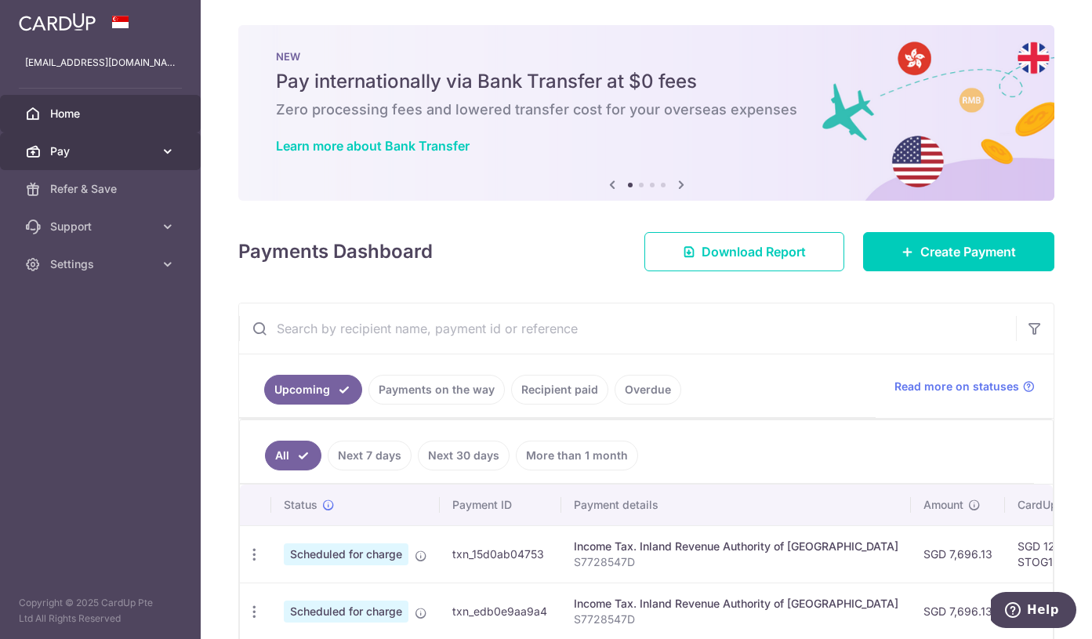
click at [138, 163] on link "Pay" at bounding box center [100, 151] width 201 height 38
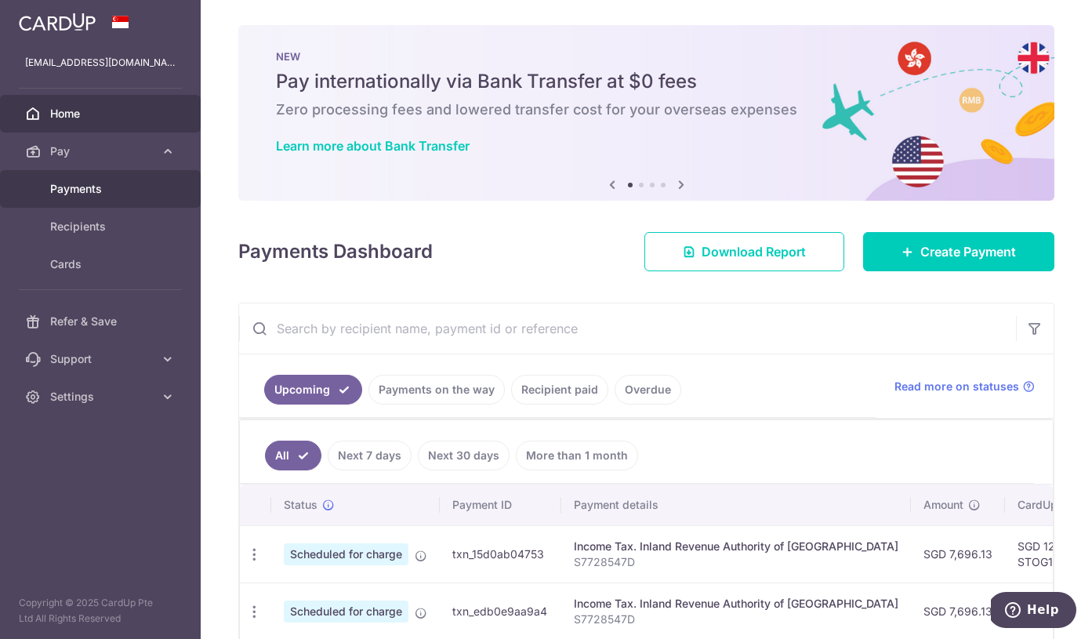
click at [100, 190] on span "Payments" at bounding box center [101, 189] width 103 height 16
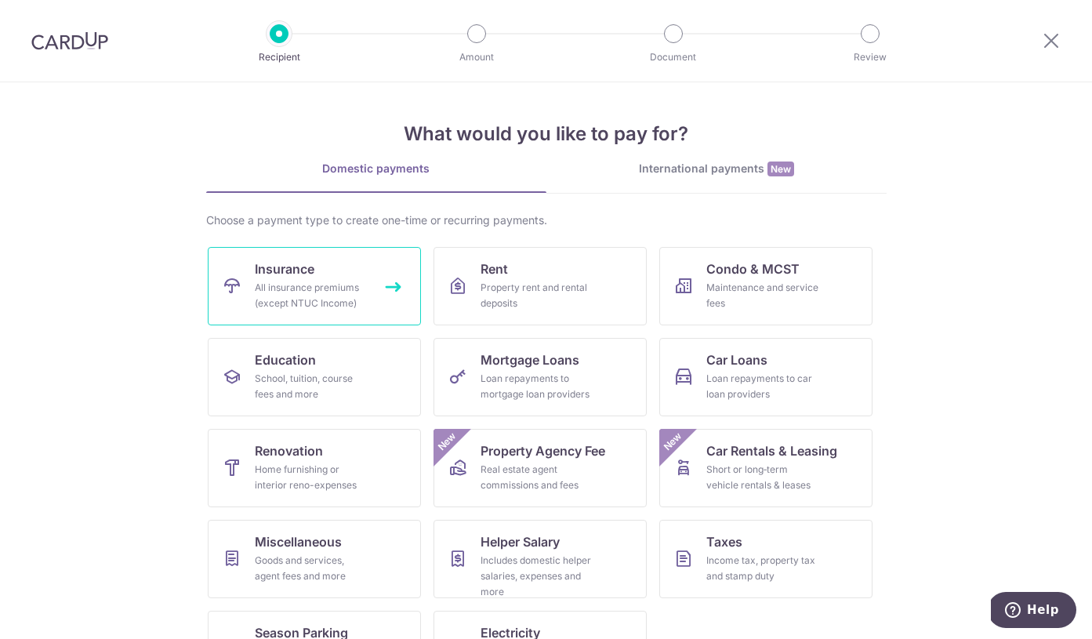
click at [327, 285] on div "All insurance premiums (except NTUC Income)" at bounding box center [311, 295] width 113 height 31
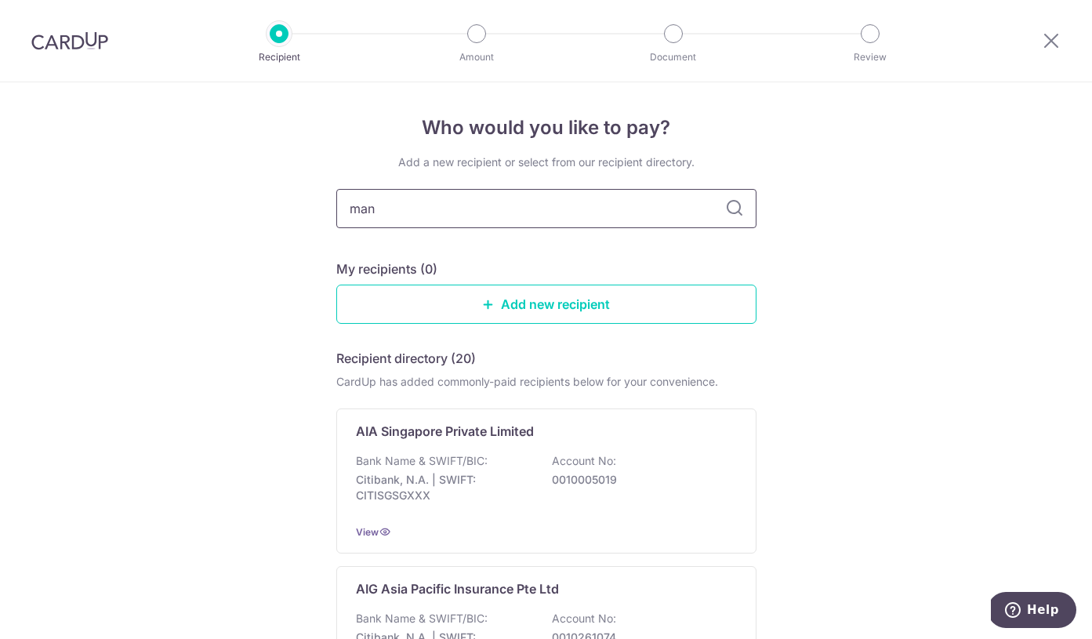
type input "manu"
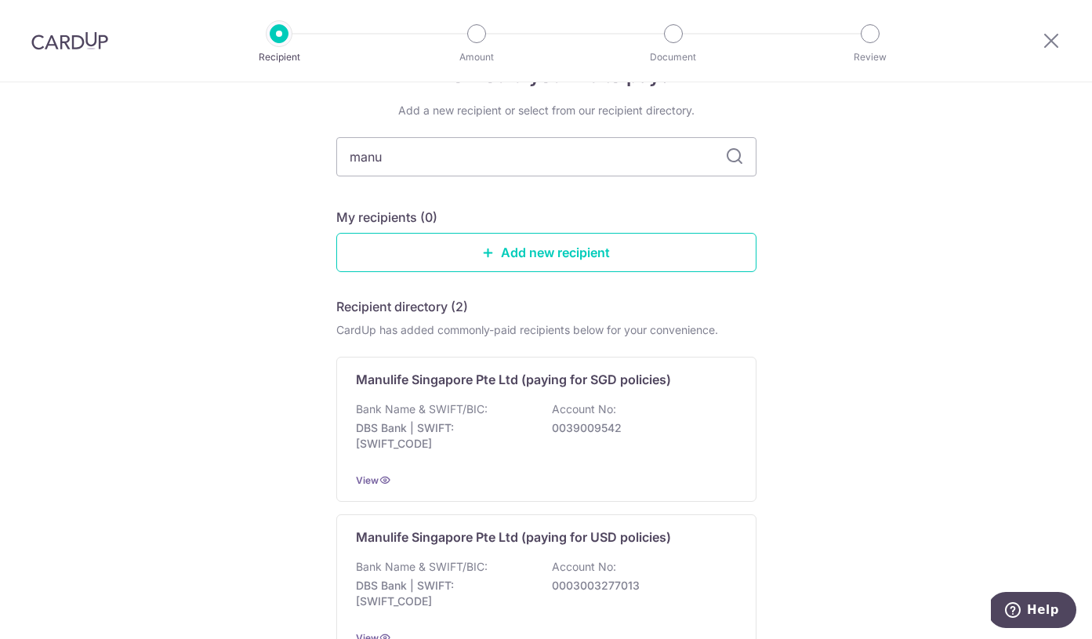
scroll to position [58, 0]
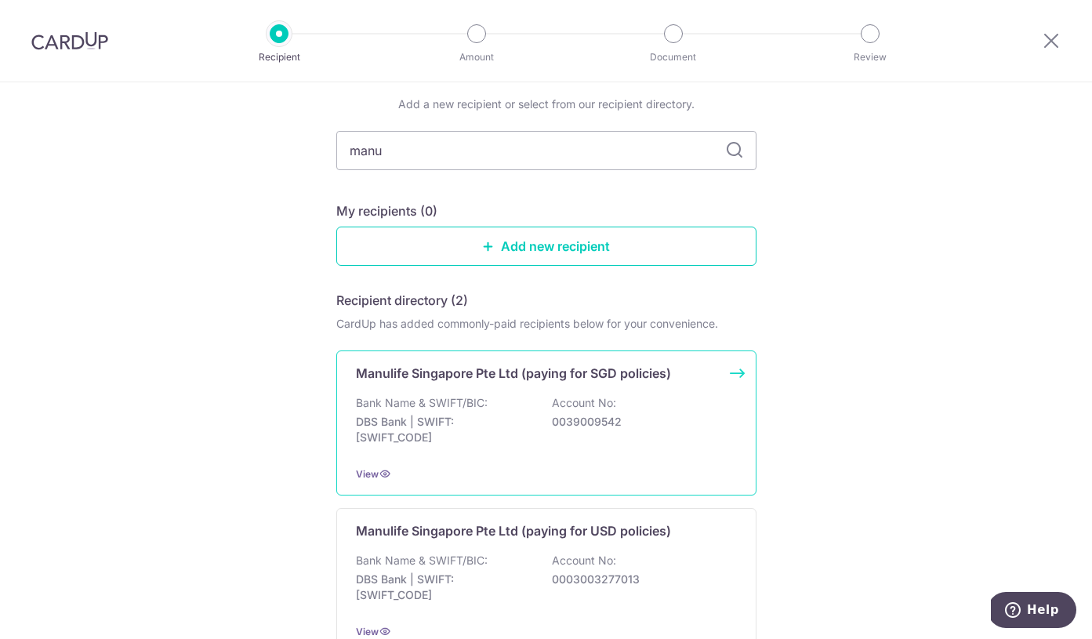
click at [544, 410] on div "Bank Name & SWIFT/BIC: DBS Bank | SWIFT: DBSSSGSGXXX Account No: 0039009542" at bounding box center [546, 424] width 381 height 58
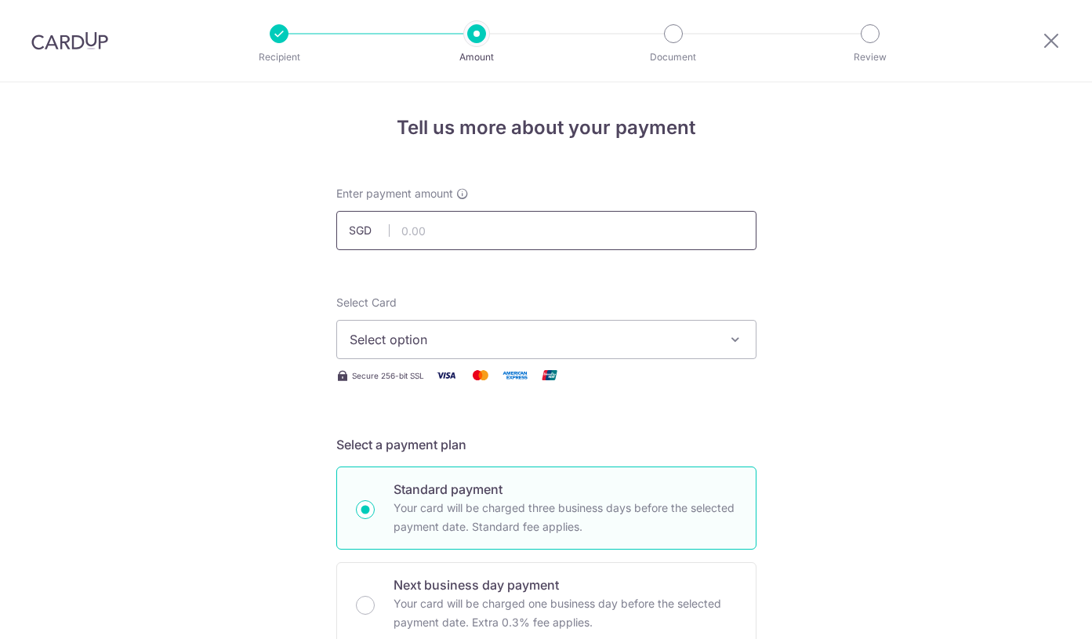
click at [491, 229] on input "text" at bounding box center [546, 230] width 420 height 39
paste input "4,934.25"
type input "4,934.25"
click at [534, 335] on span "Select option" at bounding box center [532, 339] width 365 height 19
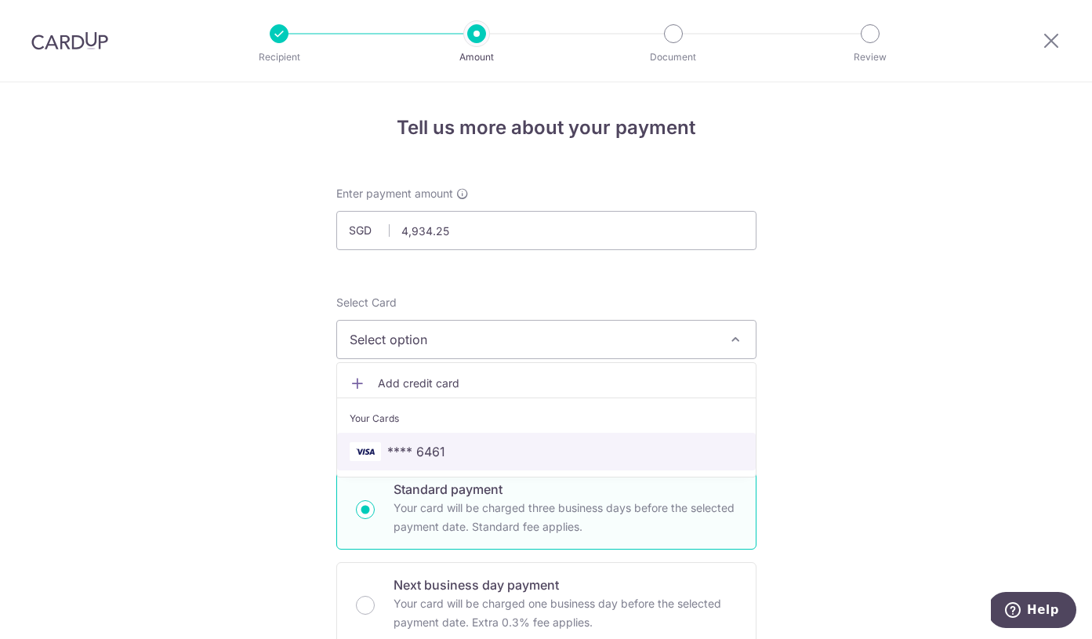
click at [472, 444] on span "**** 6461" at bounding box center [546, 451] width 393 height 19
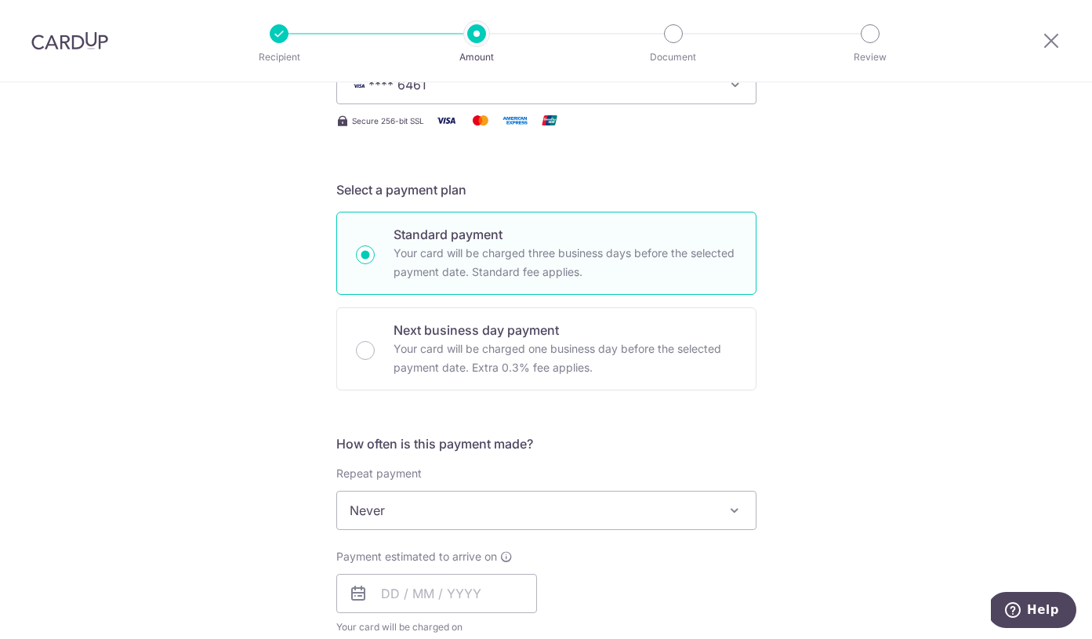
scroll to position [369, 0]
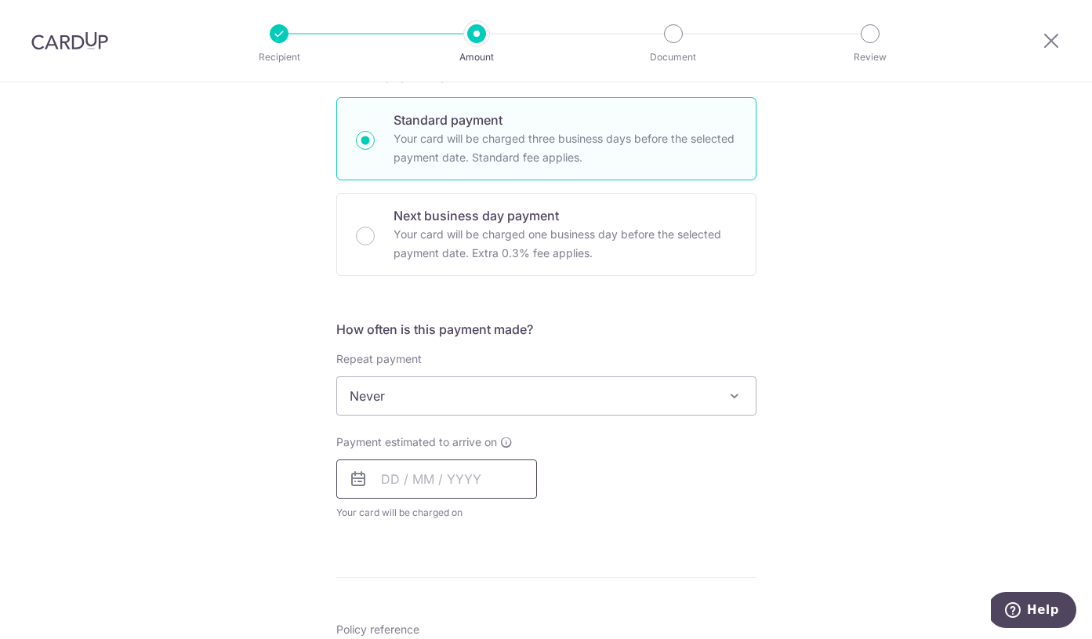
click at [376, 486] on input "text" at bounding box center [436, 478] width 201 height 39
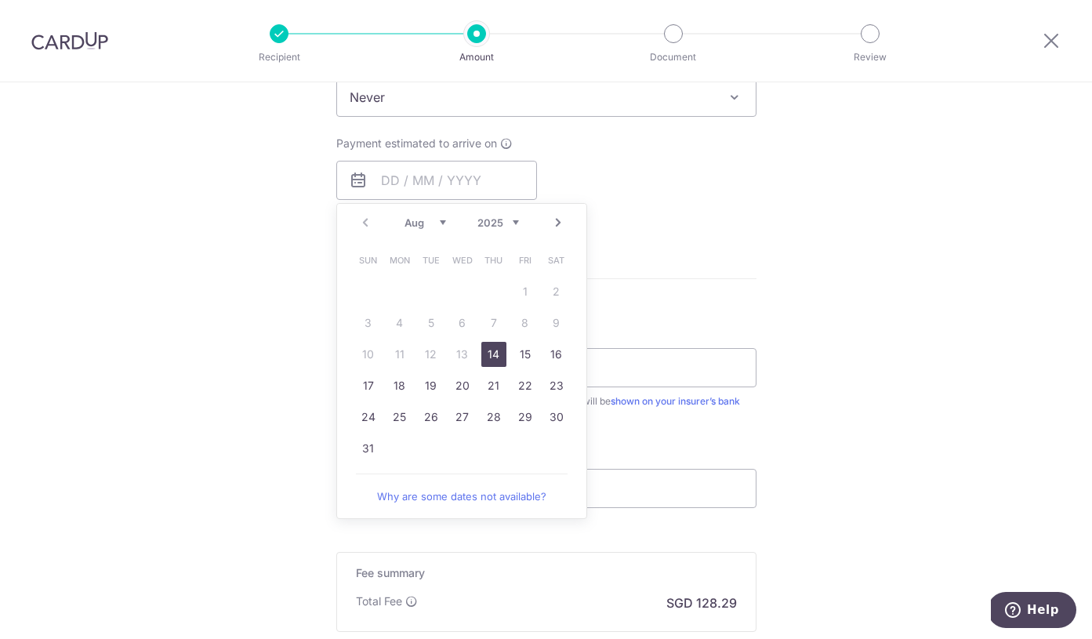
click at [486, 358] on link "14" at bounding box center [493, 354] width 25 height 25
type input "14/08/2025"
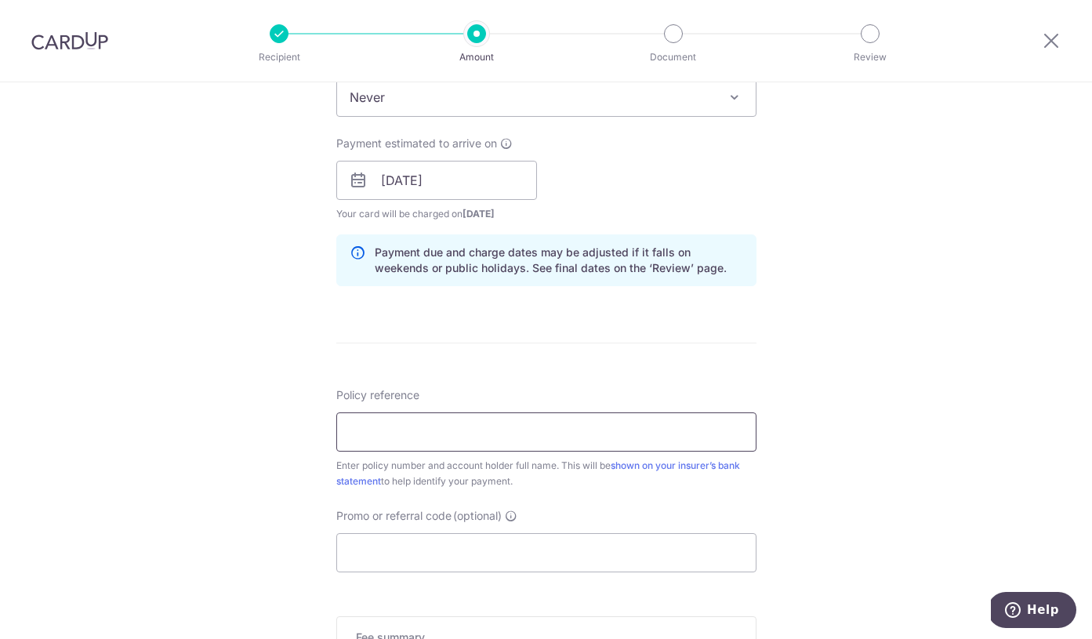
click at [390, 426] on input "Policy reference" at bounding box center [546, 431] width 420 height 39
paste input "1493026847"
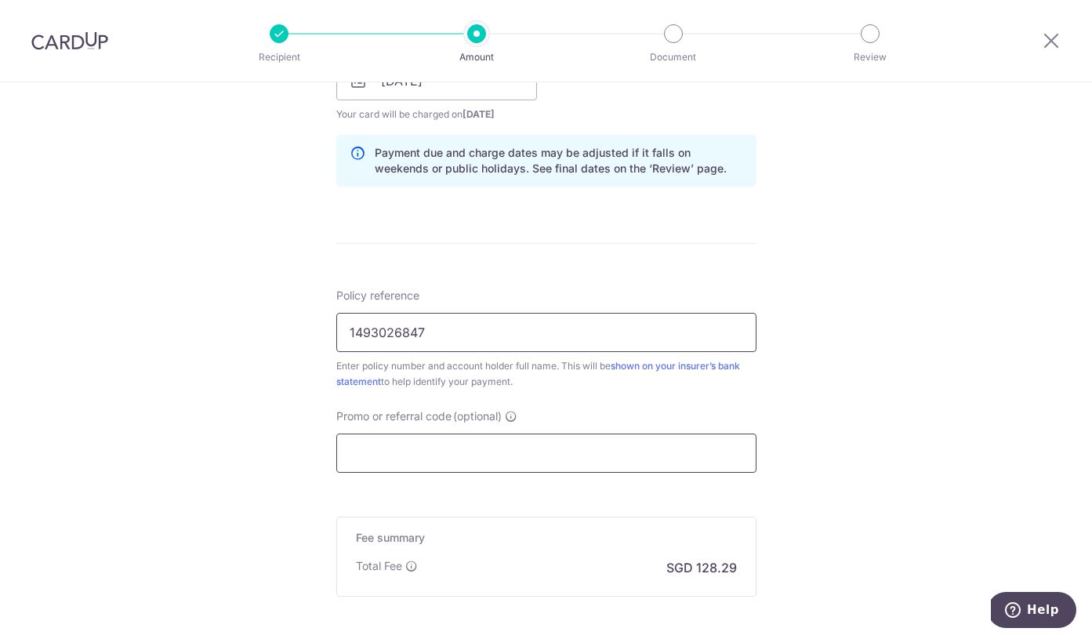
type input "1493026847"
click at [401, 457] on input "Promo or referral code (optional)" at bounding box center [546, 452] width 420 height 39
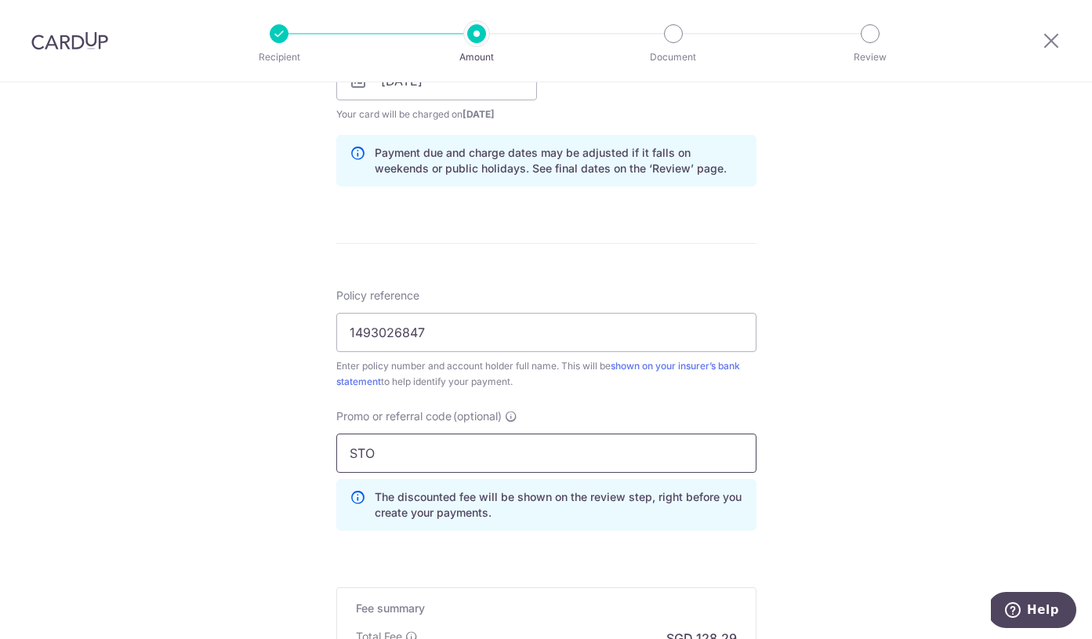
type input "STOG165"
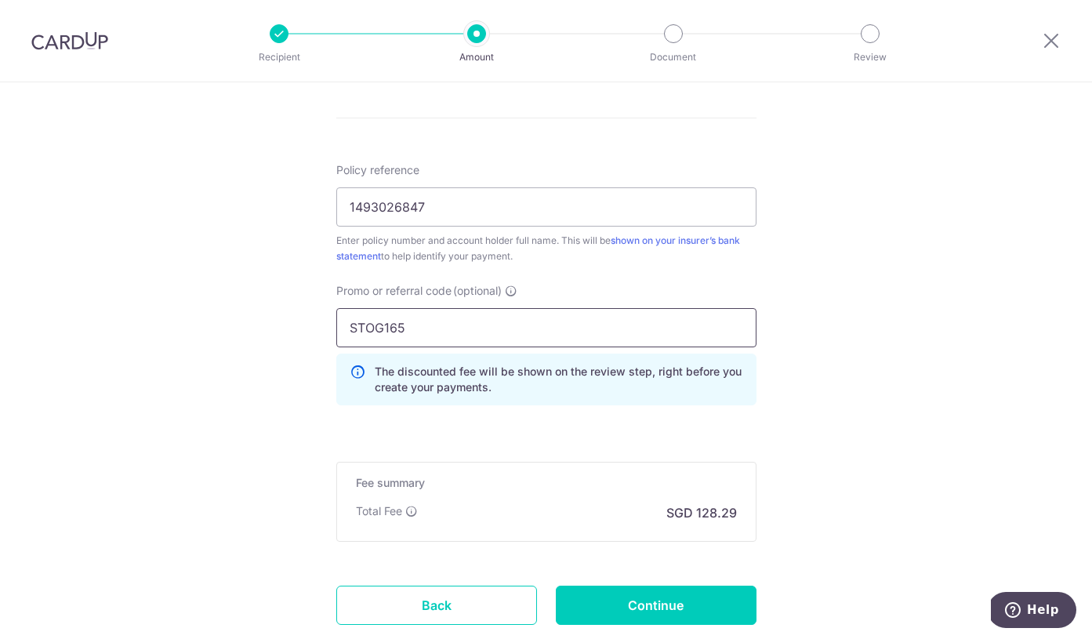
scroll to position [996, 0]
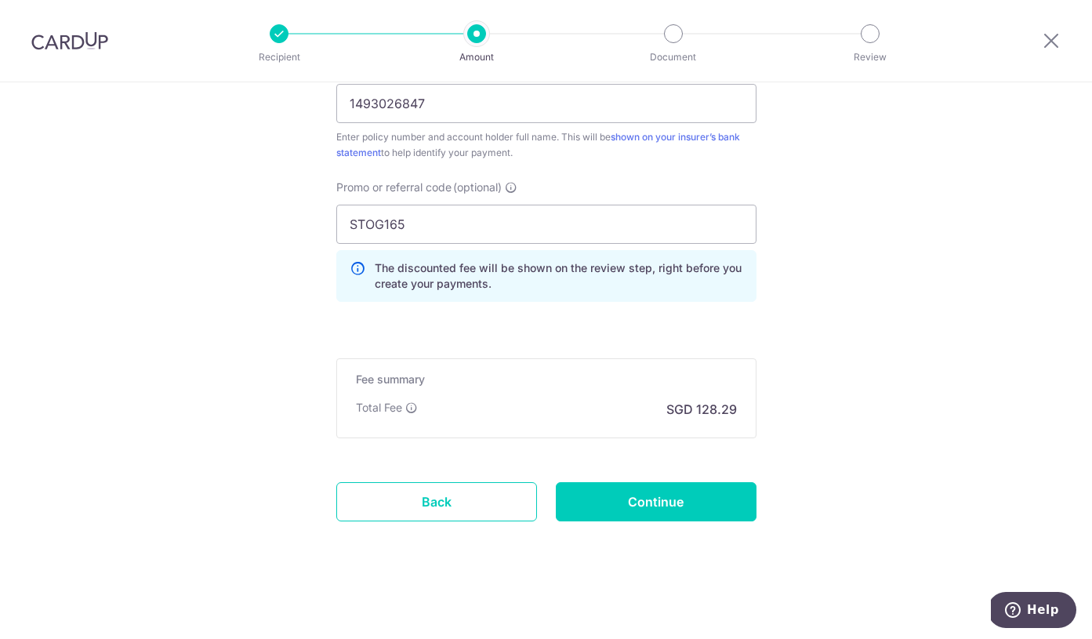
click at [694, 499] on input "Continue" at bounding box center [656, 501] width 201 height 39
type input "Create Schedule"
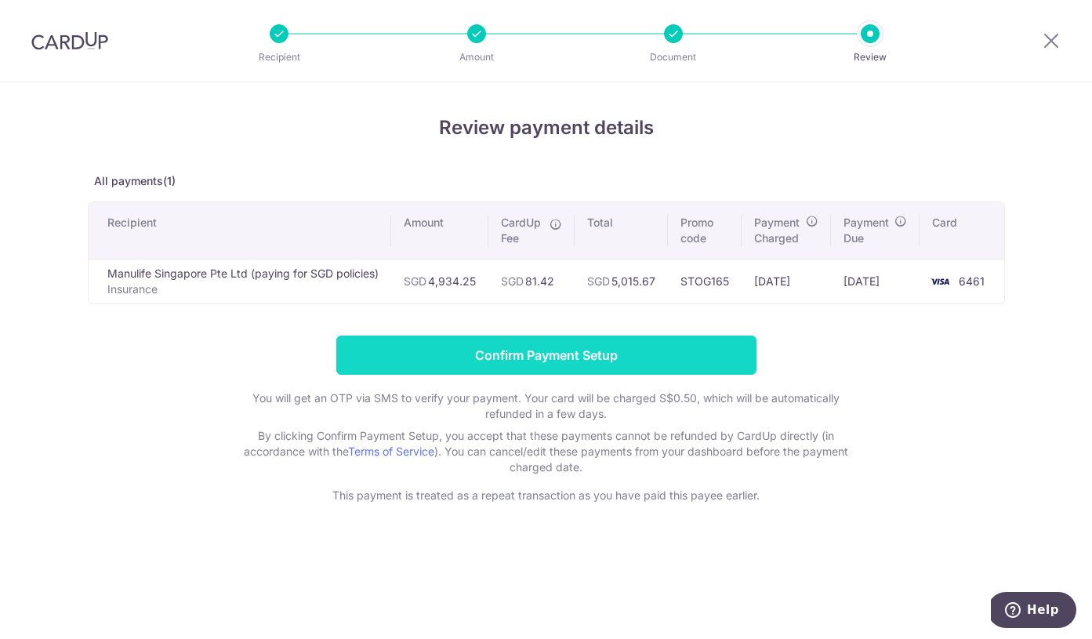
click at [565, 355] on input "Confirm Payment Setup" at bounding box center [546, 354] width 420 height 39
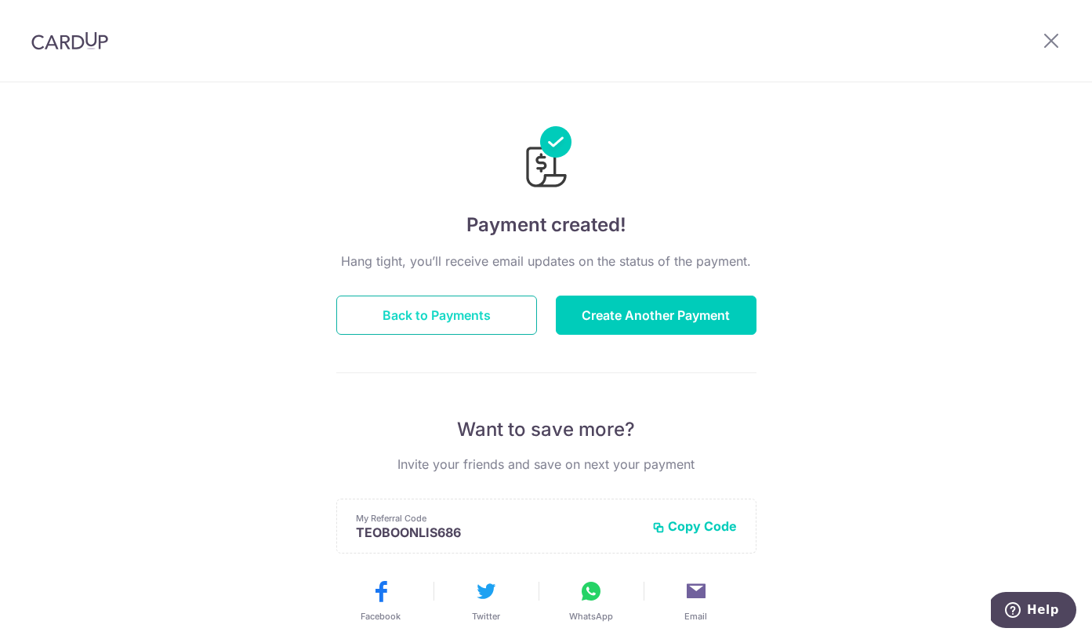
click at [472, 315] on button "Back to Payments" at bounding box center [436, 315] width 201 height 39
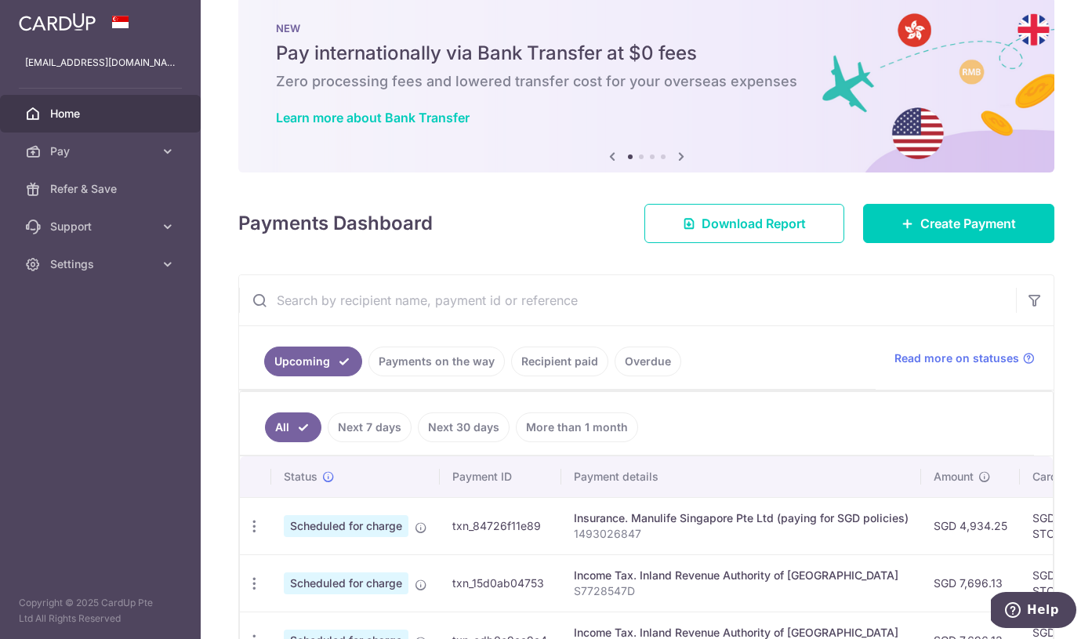
scroll to position [92, 0]
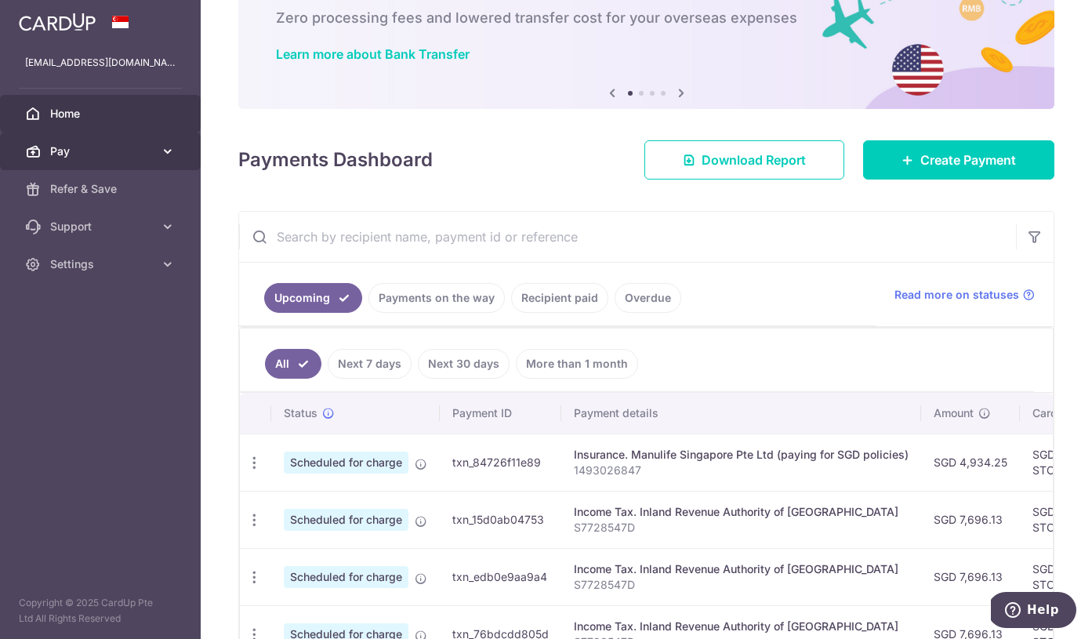
click at [83, 140] on link "Pay" at bounding box center [100, 151] width 201 height 38
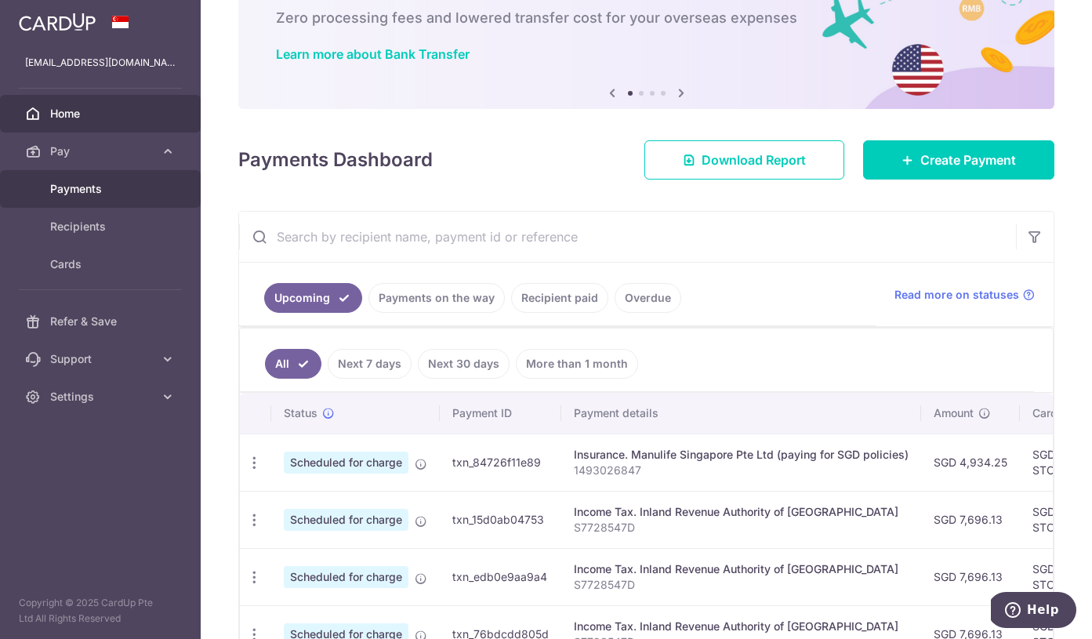
click at [106, 189] on span "Payments" at bounding box center [101, 189] width 103 height 16
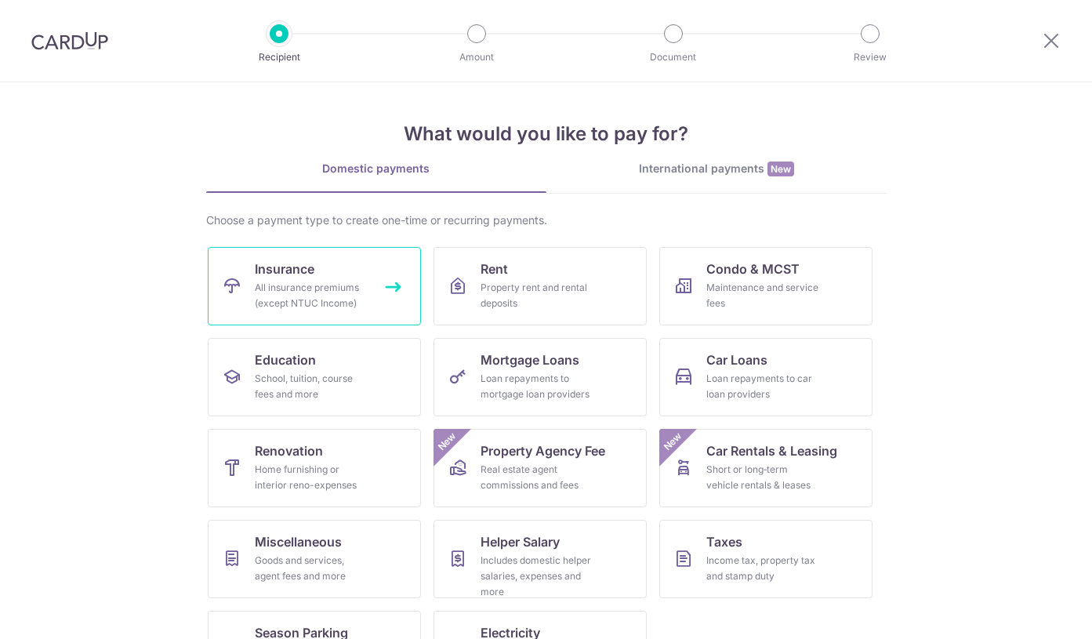
click at [346, 270] on link "Insurance All insurance premiums (except NTUC Income)" at bounding box center [314, 286] width 213 height 78
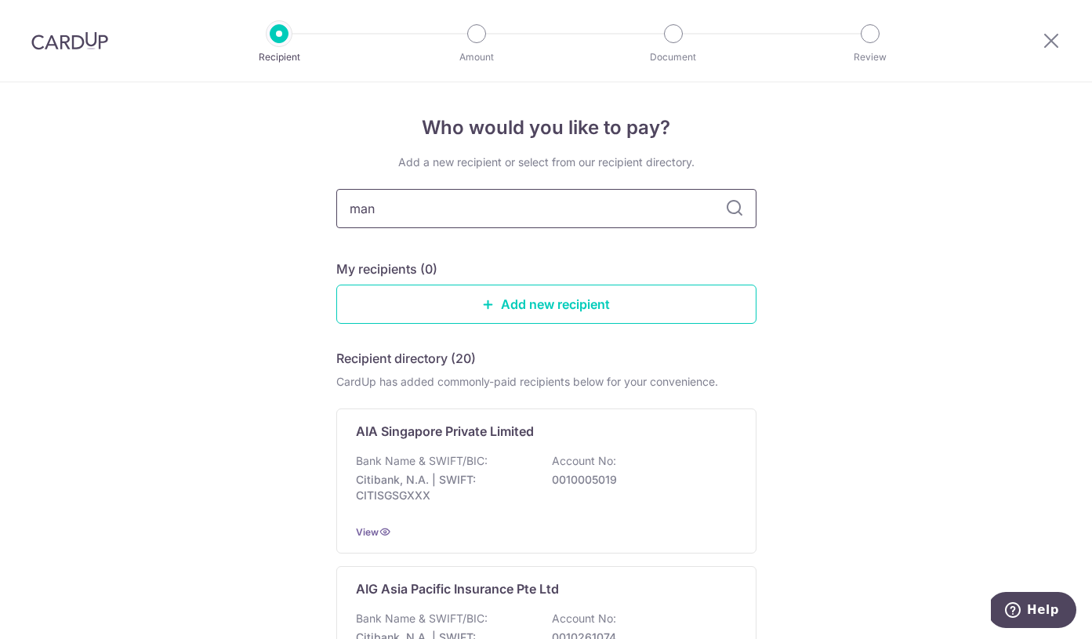
type input "manu"
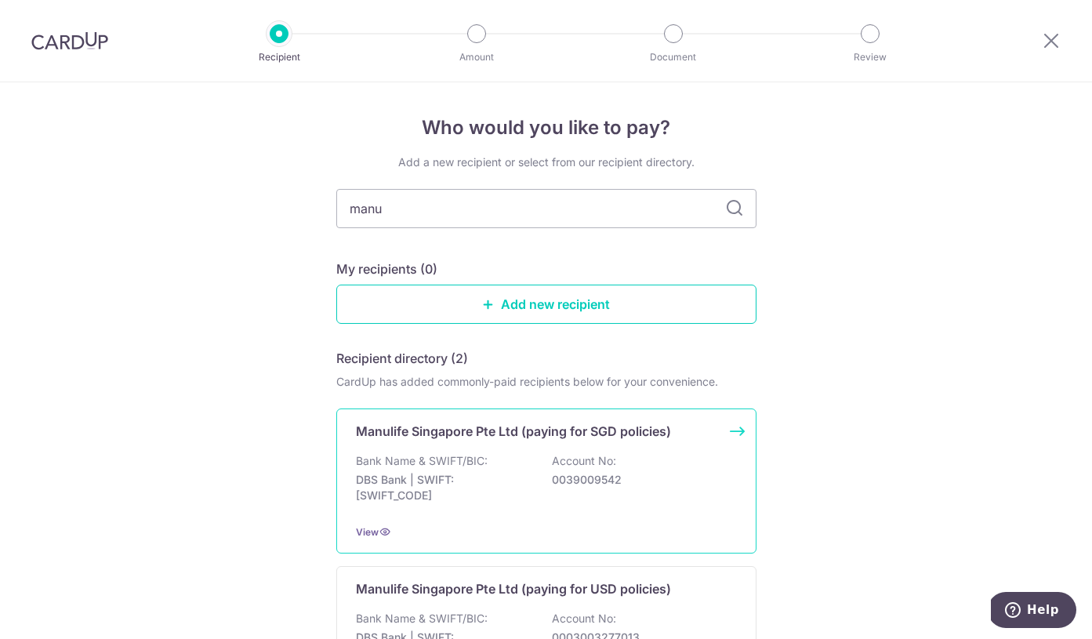
click at [604, 455] on p "Account No:" at bounding box center [584, 461] width 64 height 16
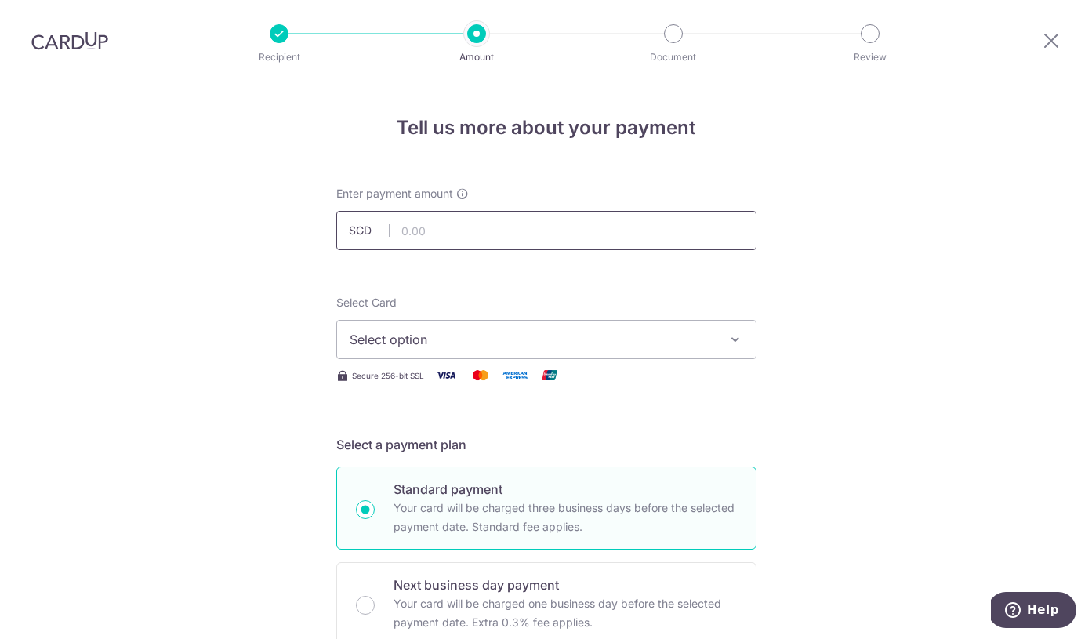
paste input "5,627.95"
type input "5,627.95"
click at [440, 335] on span "Select option" at bounding box center [532, 339] width 365 height 19
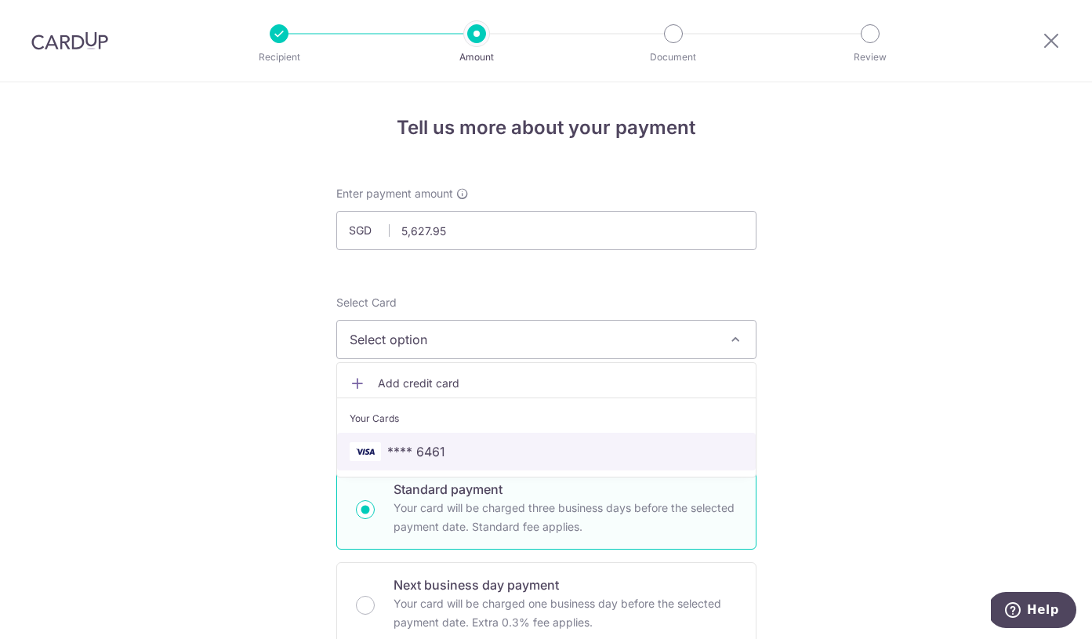
click at [428, 446] on span "**** 6461" at bounding box center [416, 451] width 58 height 19
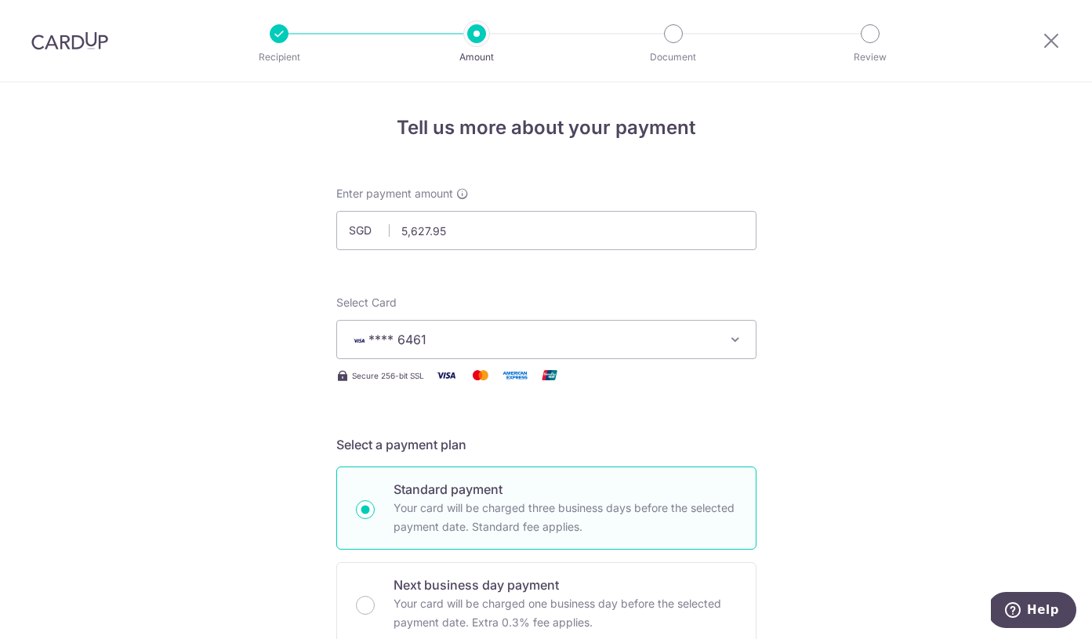
scroll to position [510, 0]
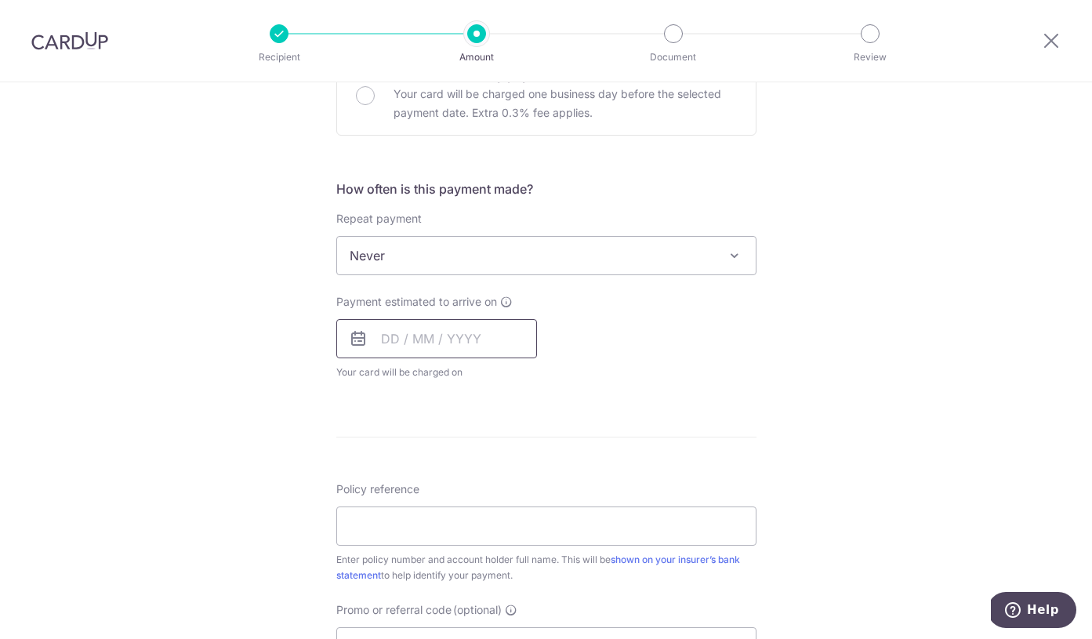
click at [390, 339] on input "text" at bounding box center [436, 338] width 201 height 39
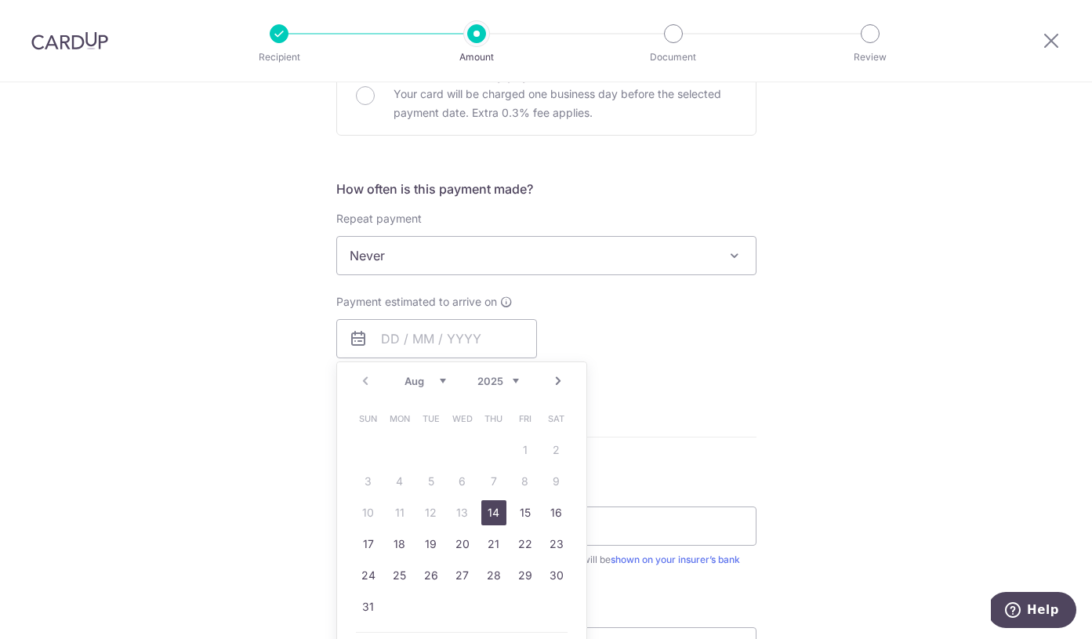
click at [491, 512] on link "14" at bounding box center [493, 512] width 25 height 25
type input "14/08/2025"
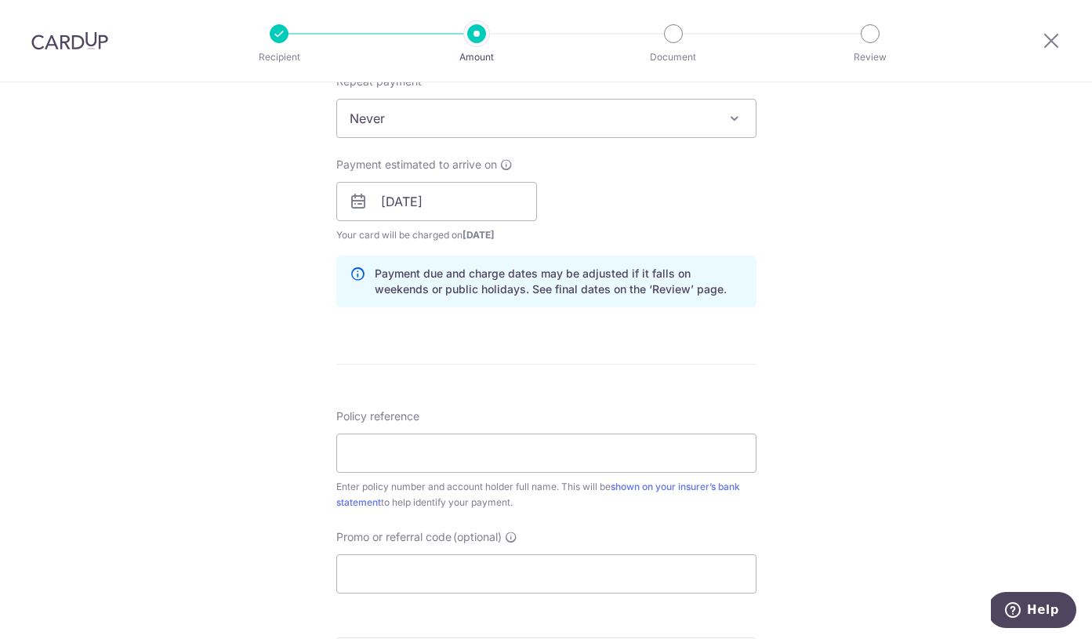
scroll to position [772, 0]
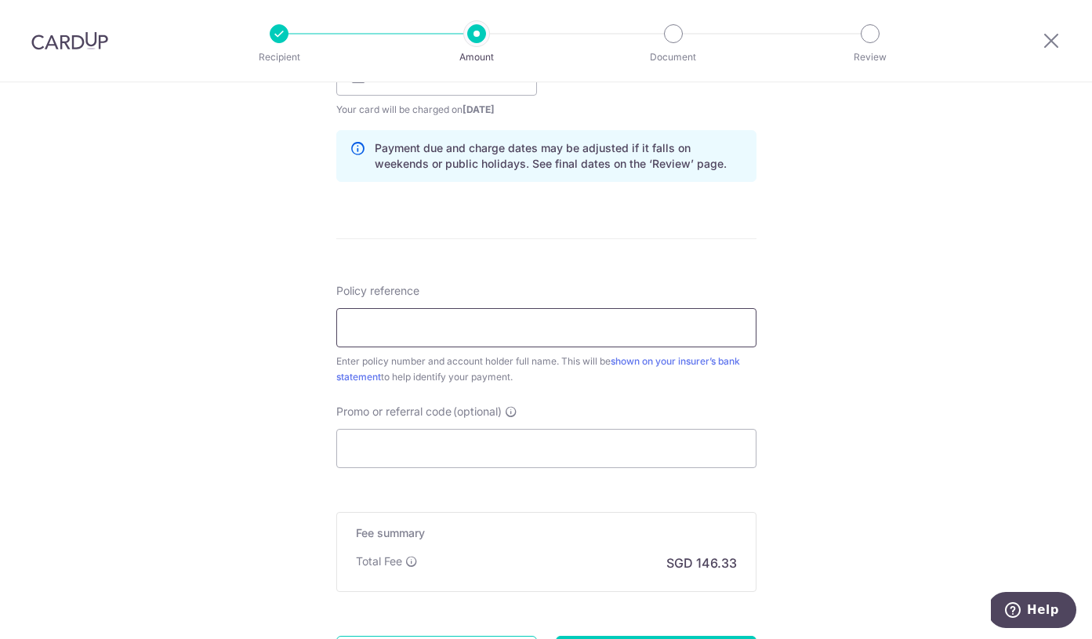
click at [442, 325] on input "Policy reference" at bounding box center [546, 327] width 420 height 39
paste input "1493026839"
type input "1493026839"
click at [405, 438] on input "Promo or referral code (optional)" at bounding box center [546, 448] width 420 height 39
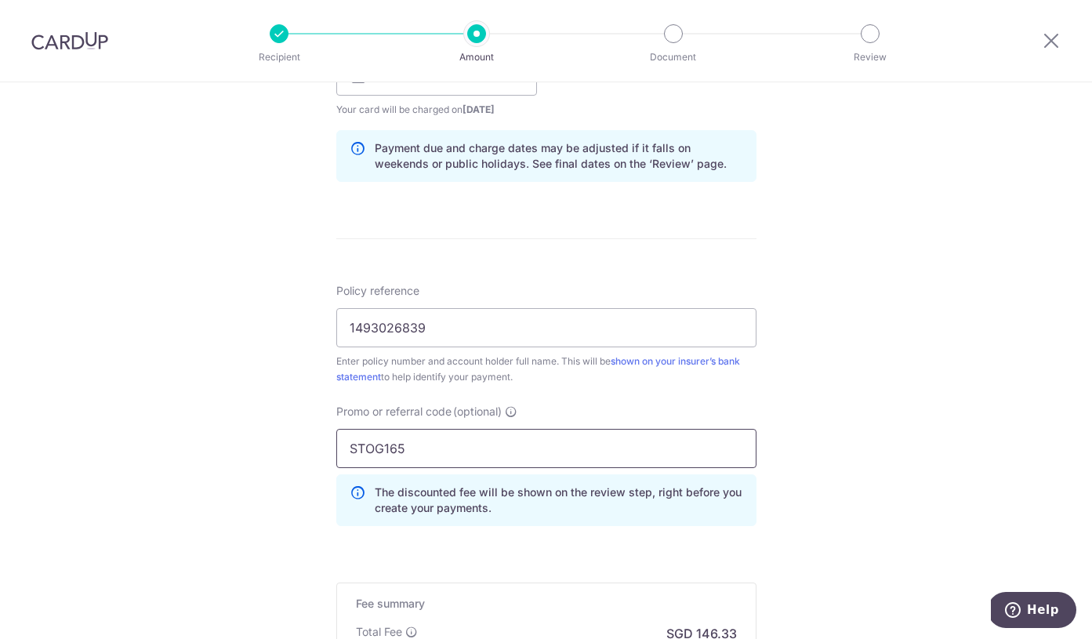
scroll to position [996, 0]
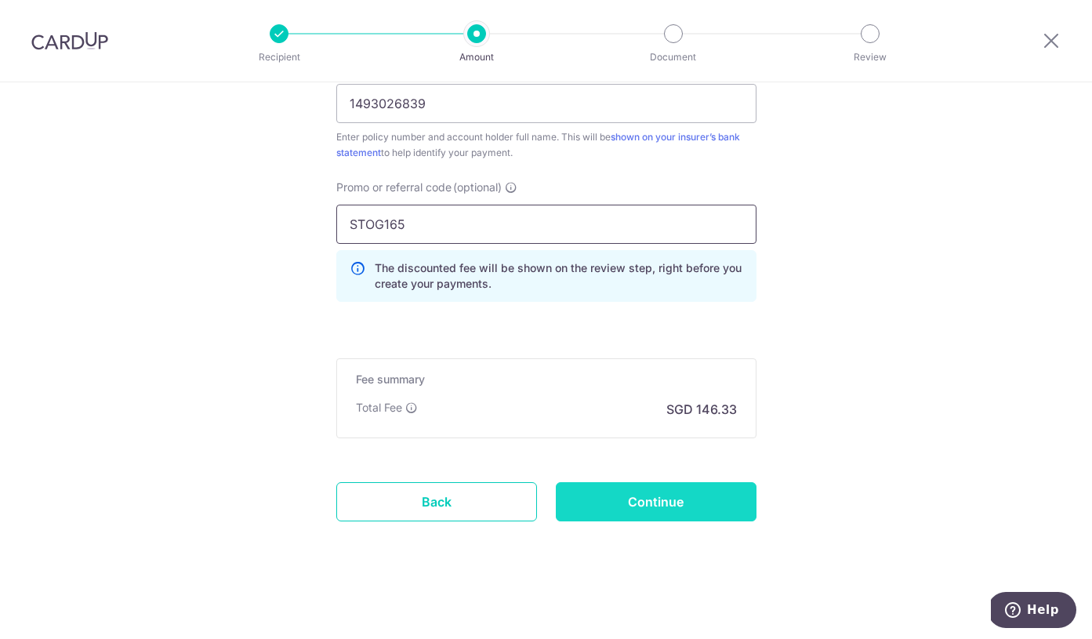
type input "STOG165"
click at [669, 506] on input "Continue" at bounding box center [656, 501] width 201 height 39
type input "Create Schedule"
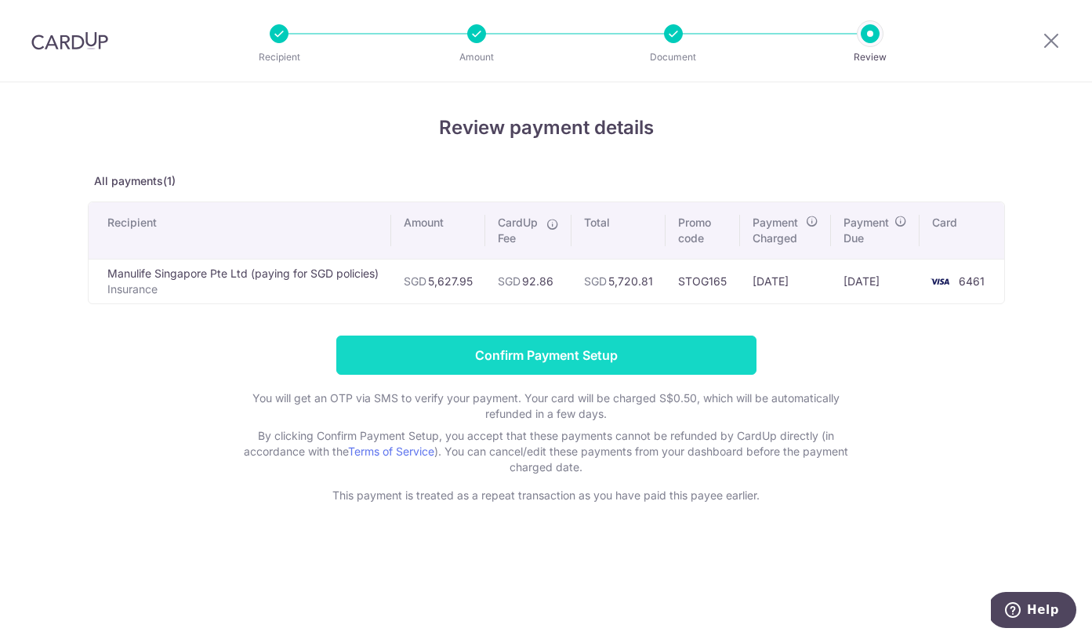
click at [560, 357] on input "Confirm Payment Setup" at bounding box center [546, 354] width 420 height 39
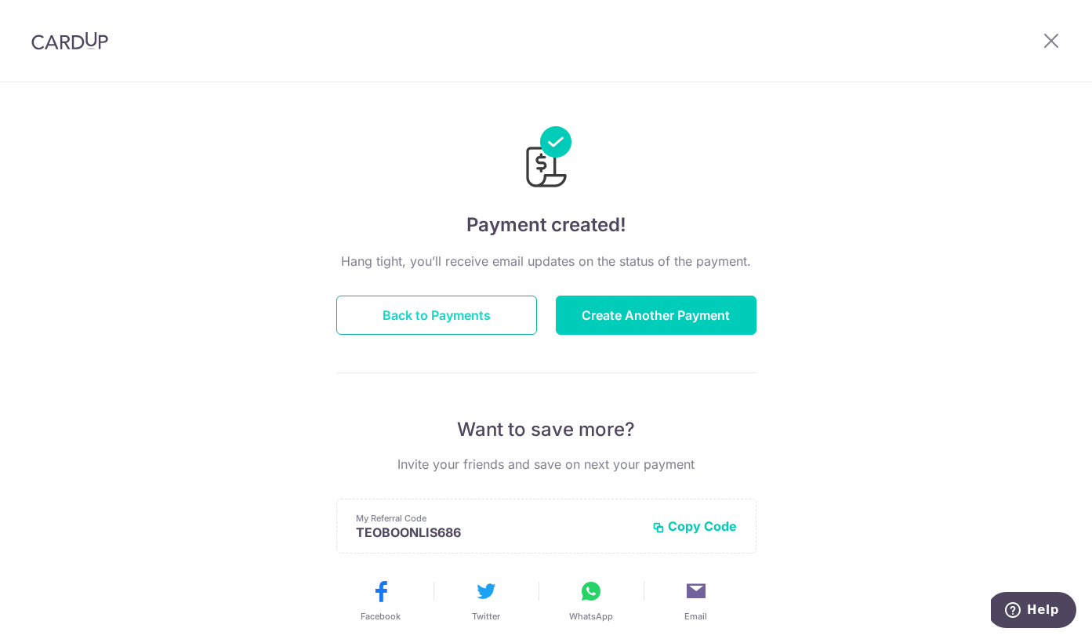
click at [441, 321] on button "Back to Payments" at bounding box center [436, 315] width 201 height 39
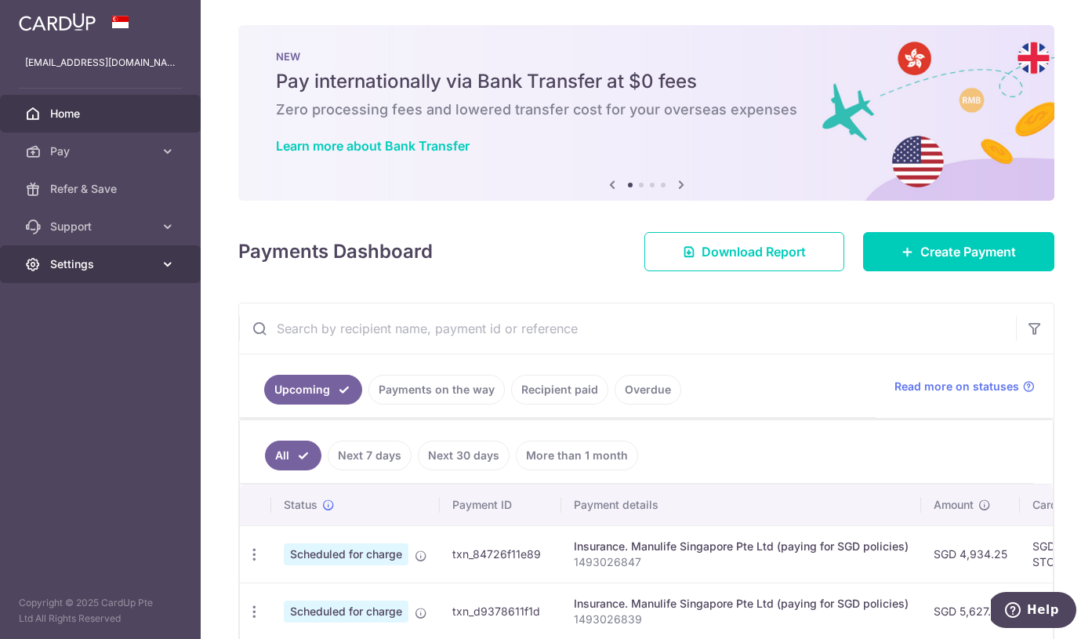
click at [92, 265] on span "Settings" at bounding box center [101, 264] width 103 height 16
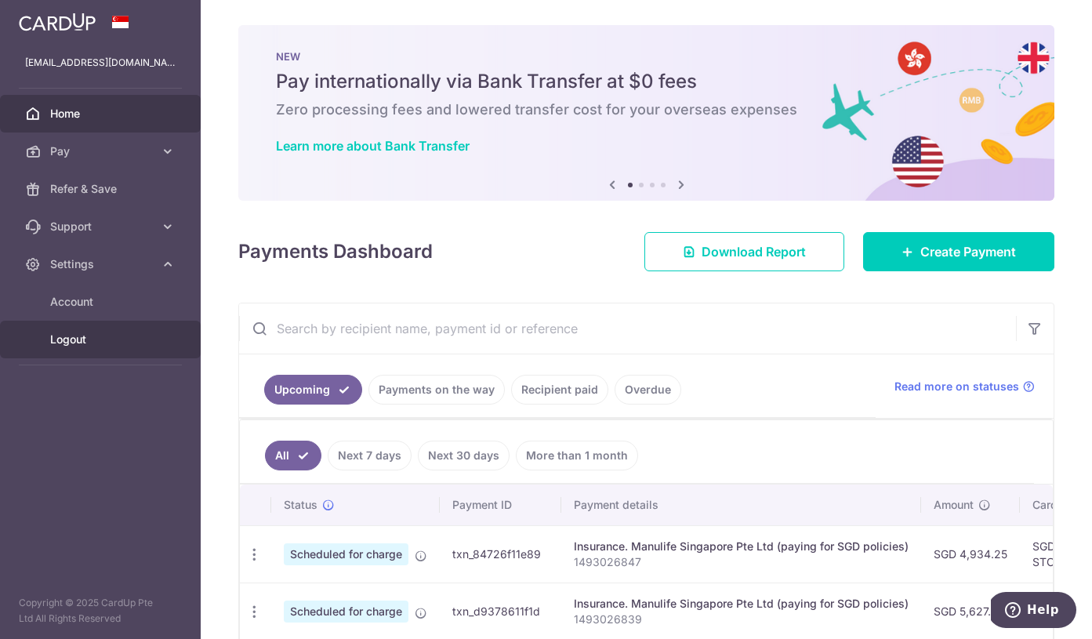
click at [95, 333] on span "Logout" at bounding box center [101, 340] width 103 height 16
